Goal: Information Seeking & Learning: Compare options

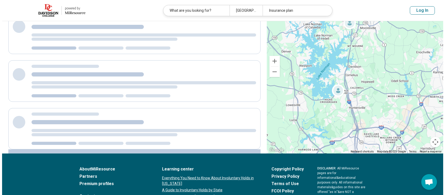
scroll to position [180, 0]
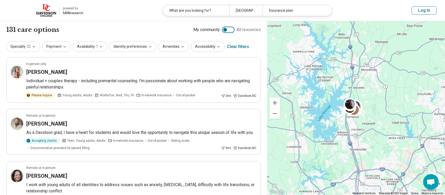
click at [226, 31] on div at bounding box center [225, 30] width 4 height 4
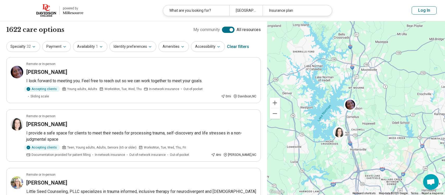
click at [231, 31] on div at bounding box center [232, 30] width 4 height 4
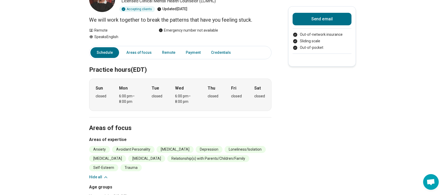
scroll to position [49, 0]
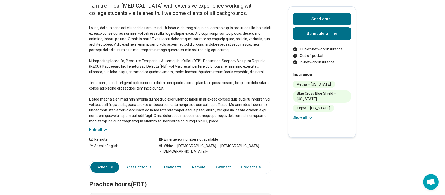
scroll to position [86, 0]
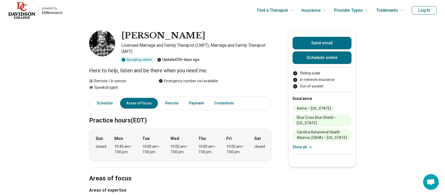
click at [196, 104] on link "Payment" at bounding box center [196, 103] width 21 height 11
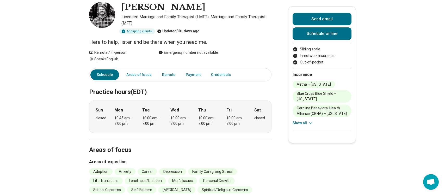
scroll to position [25, 0]
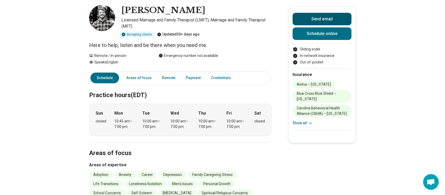
click at [309, 19] on button "Send email" at bounding box center [322, 19] width 59 height 13
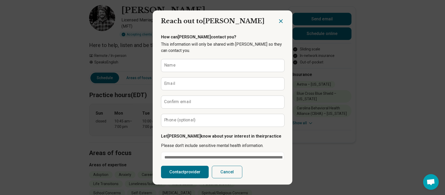
click at [230, 174] on button "Cancel" at bounding box center [227, 172] width 31 height 13
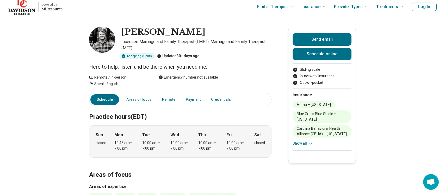
scroll to position [0, 0]
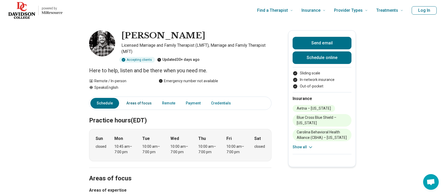
click at [137, 102] on link "Areas of focus" at bounding box center [139, 103] width 32 height 11
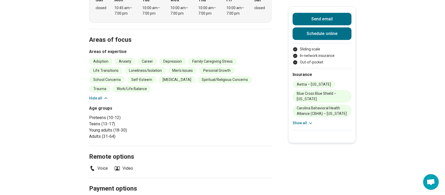
scroll to position [161, 0]
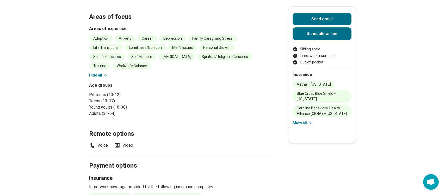
click at [102, 72] on button "Hide all" at bounding box center [98, 74] width 19 height 5
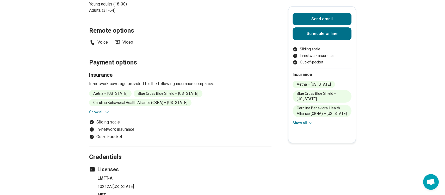
scroll to position [236, 0]
click at [96, 114] on button "Show all" at bounding box center [99, 112] width 21 height 5
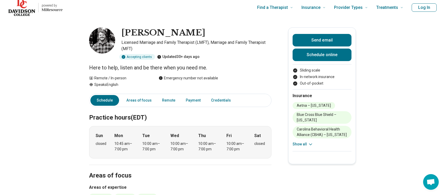
scroll to position [0, 0]
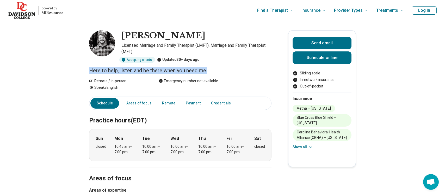
drag, startPoint x: 90, startPoint y: 72, endPoint x: 211, endPoint y: 72, distance: 121.0
click at [210, 72] on p "Here to help, listen and be there when you need me." at bounding box center [180, 70] width 182 height 7
click at [215, 72] on p "Here to help, listen and be there when you need me." at bounding box center [180, 70] width 182 height 7
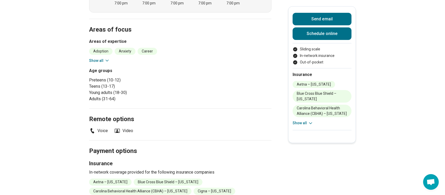
scroll to position [144, 0]
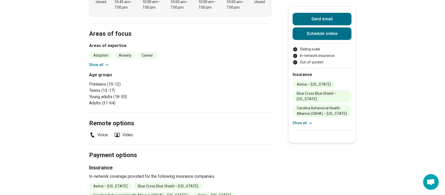
click at [96, 66] on button "Show all" at bounding box center [99, 64] width 21 height 5
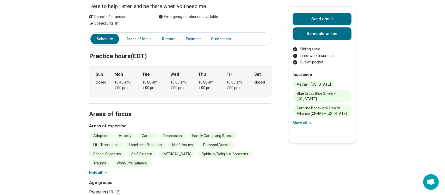
scroll to position [0, 0]
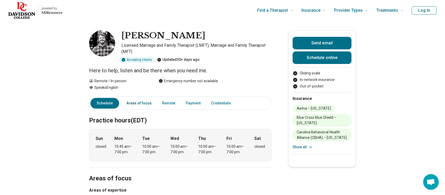
click at [143, 104] on link "Areas of focus" at bounding box center [139, 103] width 32 height 11
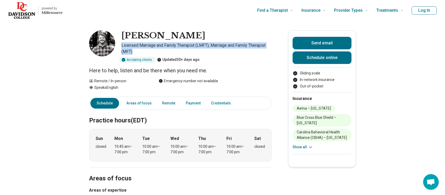
drag, startPoint x: 120, startPoint y: 45, endPoint x: 137, endPoint y: 52, distance: 17.4
click at [137, 52] on div "Coleman Dove Licensed Marriage and Family Therapist (LMFT), Marriage and Family…" at bounding box center [180, 46] width 182 height 32
click at [137, 52] on p "Licensed Marriage and Family Therapist (LMFT), Marriage and Family Therapist (M…" at bounding box center [196, 48] width 150 height 13
drag, startPoint x: 237, startPoint y: 45, endPoint x: 255, endPoint y: 56, distance: 20.6
click at [261, 46] on p "Licensed Marriage and Family Therapist (LMFT), Marriage and Family Therapist (M…" at bounding box center [196, 48] width 150 height 13
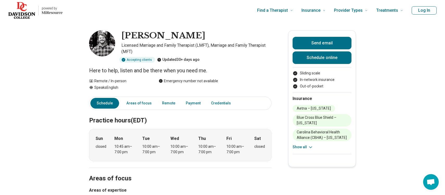
click at [251, 61] on div "Accepting clients Updated 30+ days ago" at bounding box center [196, 60] width 150 height 6
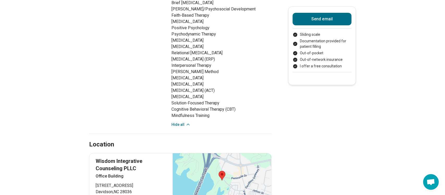
scroll to position [404, 0]
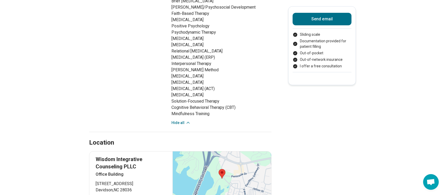
drag, startPoint x: 172, startPoint y: 90, endPoint x: 255, endPoint y: 91, distance: 84.0
click at [255, 91] on li "[MEDICAL_DATA] (ACT)" at bounding box center [222, 89] width 100 height 6
click at [227, 92] on li "[MEDICAL_DATA]" at bounding box center [222, 95] width 100 height 6
drag, startPoint x: 255, startPoint y: 89, endPoint x: 172, endPoint y: 89, distance: 83.2
click at [172, 89] on li "[MEDICAL_DATA] (ACT)" at bounding box center [222, 89] width 100 height 6
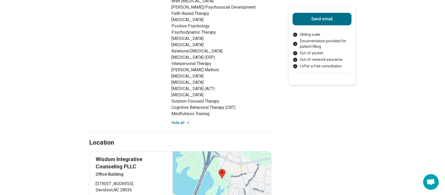
click at [171, 91] on div "Therapeutic modalities Assessment/Evaluation Behavior Modification Communal The…" at bounding box center [180, 41] width 182 height 168
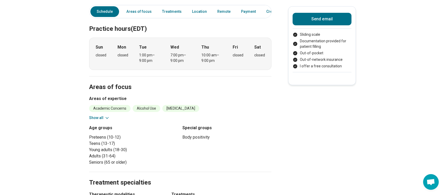
scroll to position [186, 0]
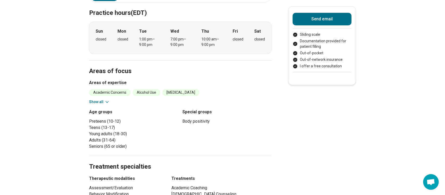
click at [105, 102] on icon at bounding box center [107, 101] width 5 height 5
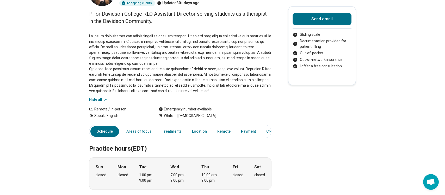
scroll to position [0, 0]
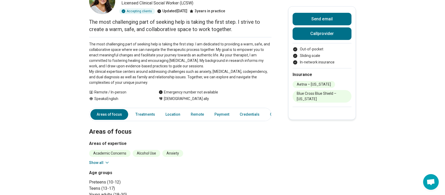
scroll to position [104, 0]
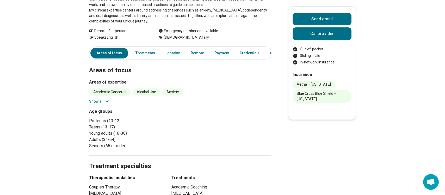
click at [94, 104] on button "Show all" at bounding box center [99, 101] width 21 height 5
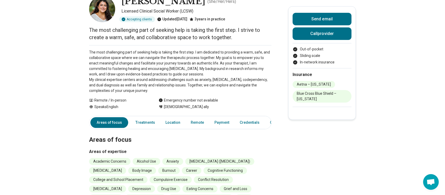
scroll to position [0, 0]
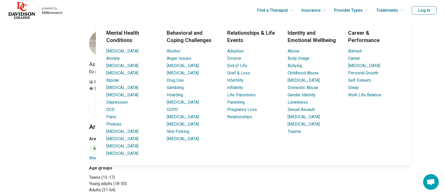
scroll to position [8, 0]
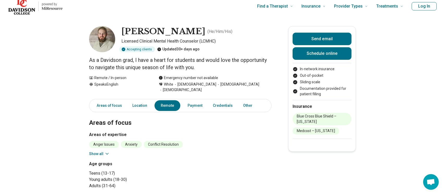
scroll to position [0, 0]
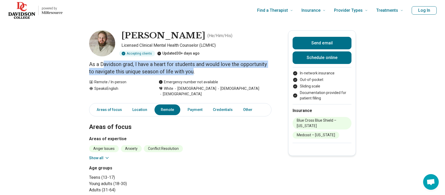
drag, startPoint x: 195, startPoint y: 72, endPoint x: 103, endPoint y: 63, distance: 92.3
click at [103, 63] on p "As a Davidson grad, I have a heart for students and would love the opportunity …" at bounding box center [180, 67] width 182 height 15
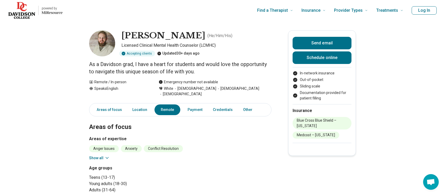
drag, startPoint x: 260, startPoint y: 173, endPoint x: 244, endPoint y: 174, distance: 16.2
click at [251, 174] on div "Age groups Teens (13-17) Young adults (18-30) Adults (31-64)" at bounding box center [180, 179] width 182 height 28
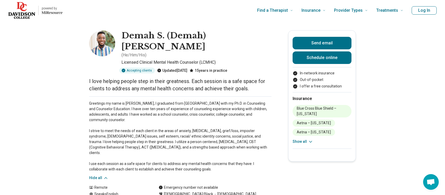
click at [141, 127] on p "Greetings my name is Demah S. Payne III, I graduated from NC State University w…" at bounding box center [180, 136] width 182 height 71
click at [299, 142] on button "Show all" at bounding box center [303, 141] width 21 height 5
